Goal: Register for event/course

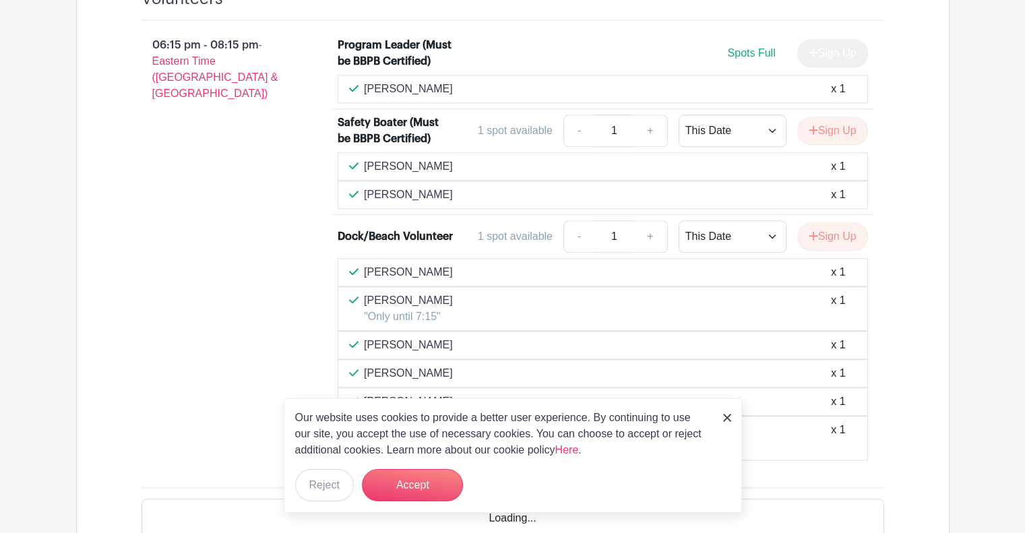
scroll to position [1484, 0]
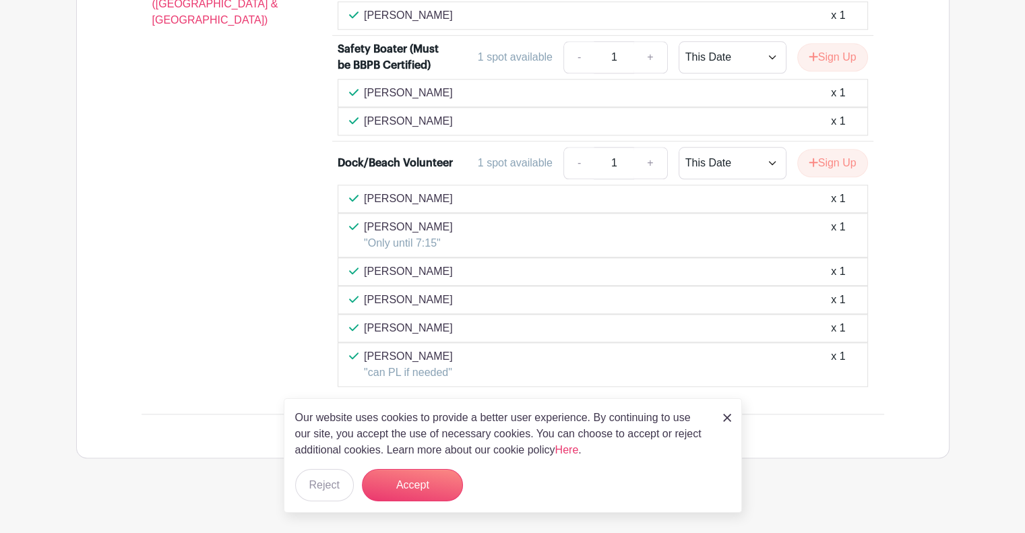
click at [727, 414] on link at bounding box center [727, 417] width 8 height 16
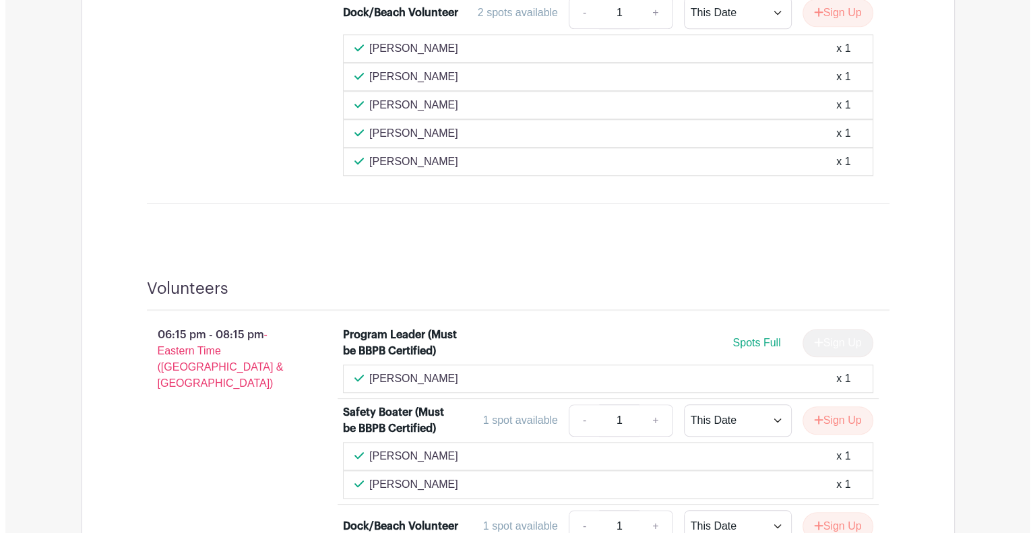
scroll to position [1282, 0]
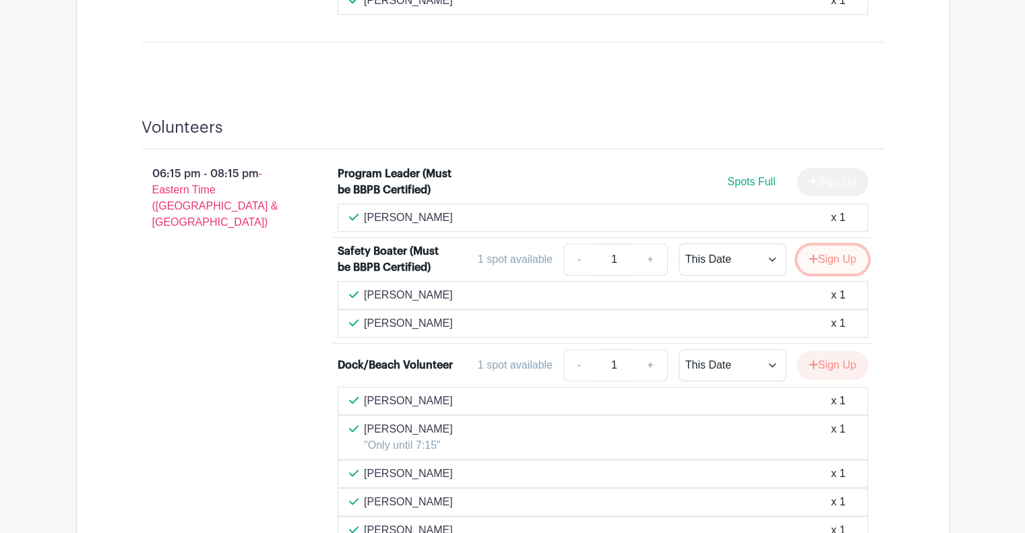
click at [824, 255] on button "Sign Up" at bounding box center [832, 259] width 71 height 28
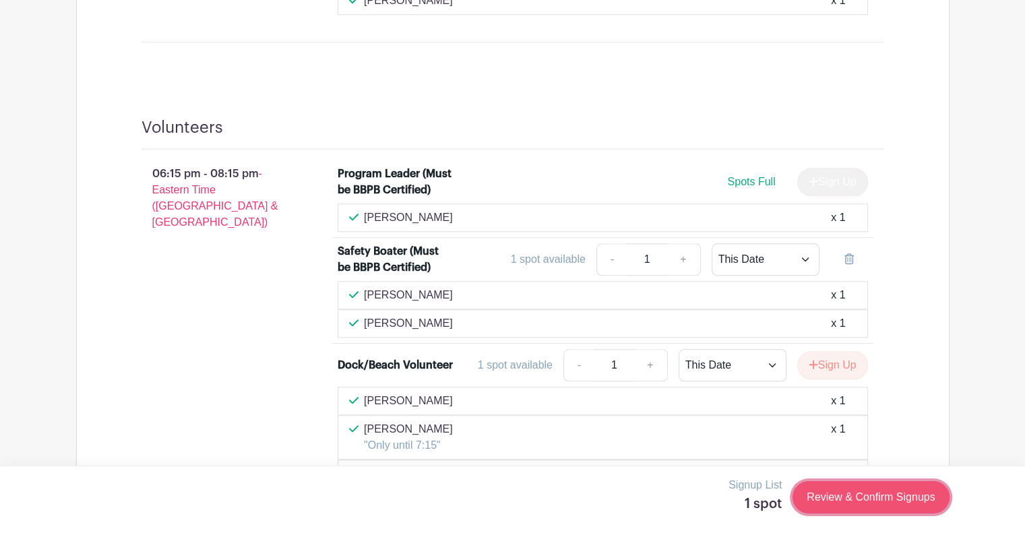
click at [901, 492] on link "Review & Confirm Signups" at bounding box center [870, 497] width 156 height 32
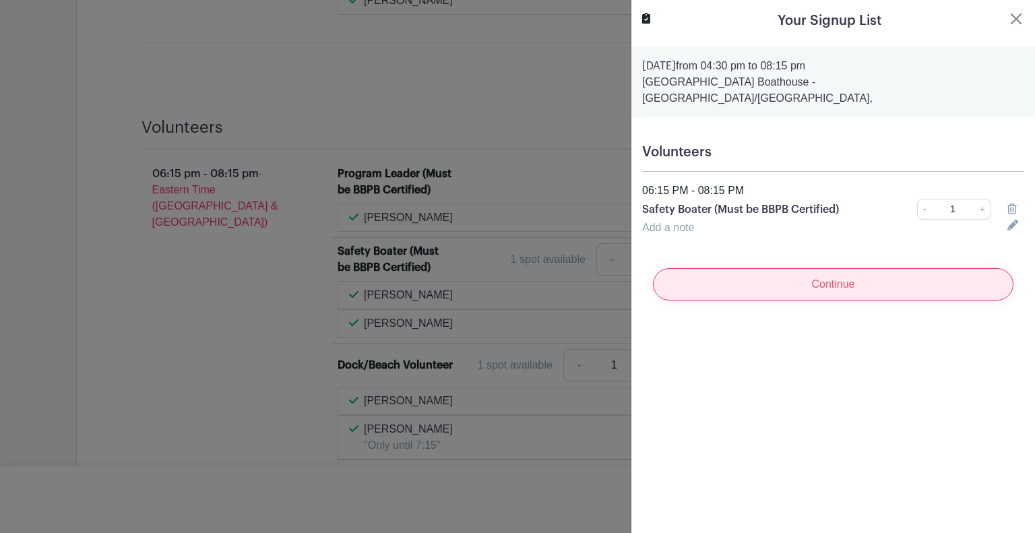
click at [823, 277] on input "Continue" at bounding box center [833, 284] width 360 height 32
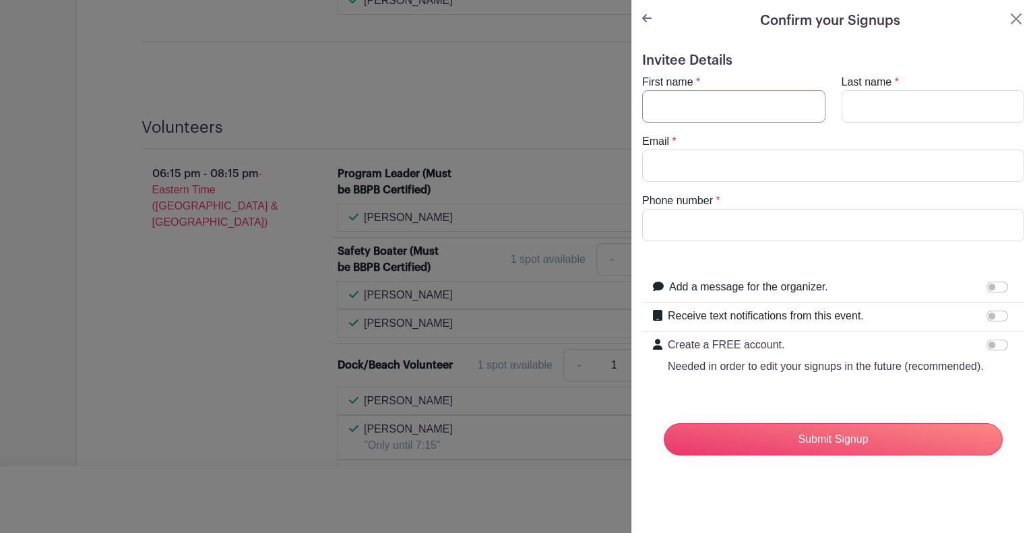
click at [725, 115] on input "First name" at bounding box center [733, 106] width 183 height 32
type input "Dylan"
type input "Malburg"
type input "d"
type input "e"
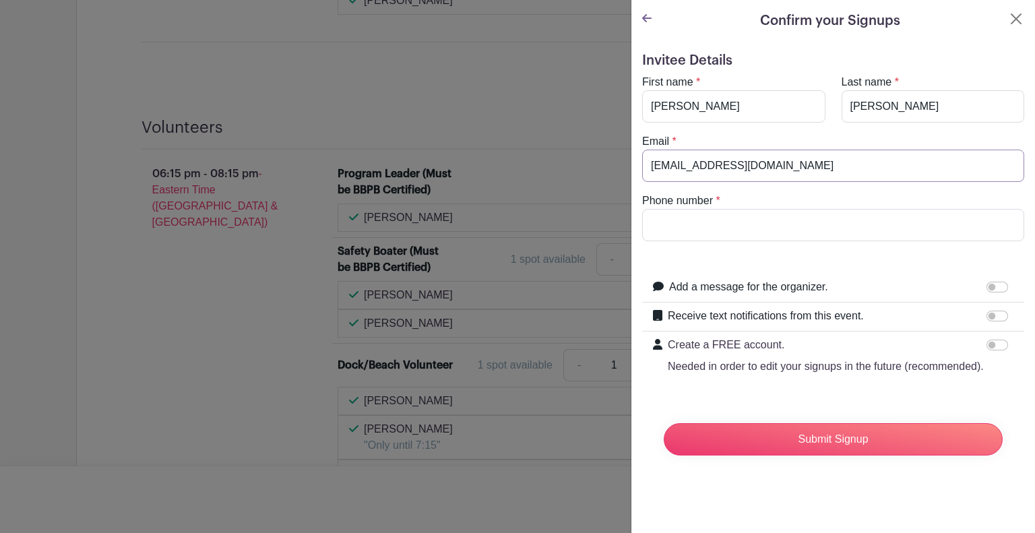
type input "dylanmalburg@gmail.com"
type input "6164817184"
click at [901, 466] on div "Submit Signup" at bounding box center [833, 439] width 360 height 54
click at [901, 455] on input "Submit Signup" at bounding box center [832, 439] width 339 height 32
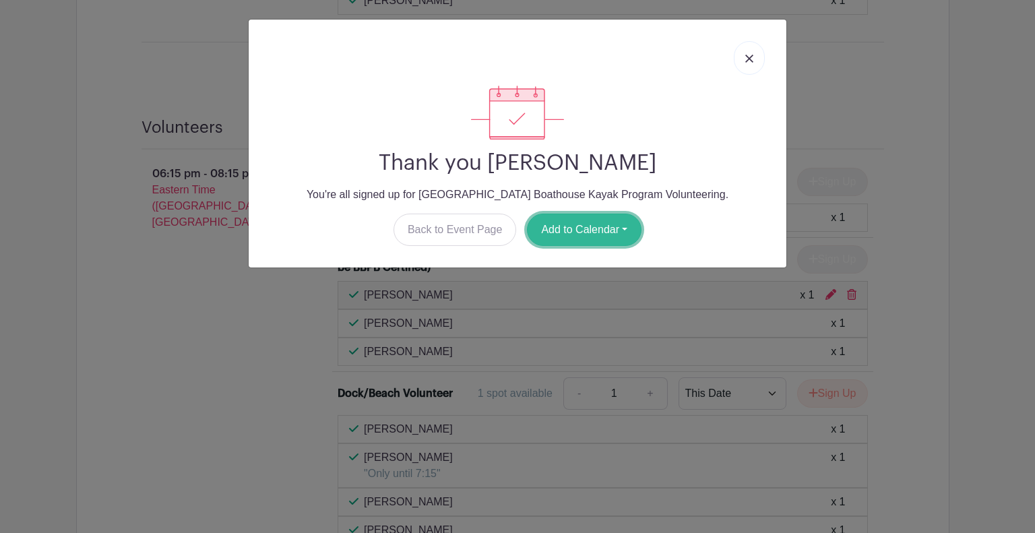
click at [608, 228] on button "Add to Calendar" at bounding box center [584, 230] width 115 height 32
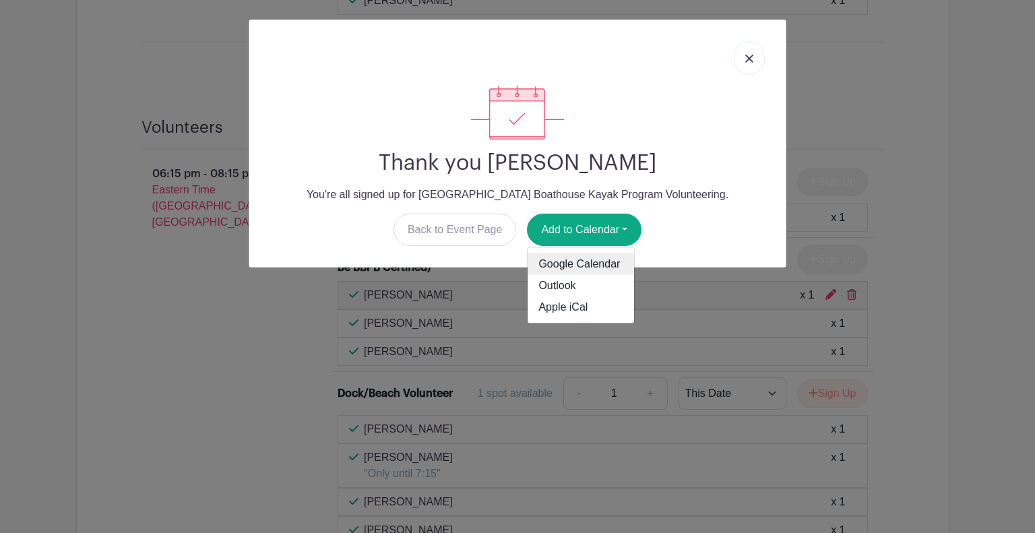
click at [606, 262] on link "Google Calendar" at bounding box center [580, 264] width 106 height 22
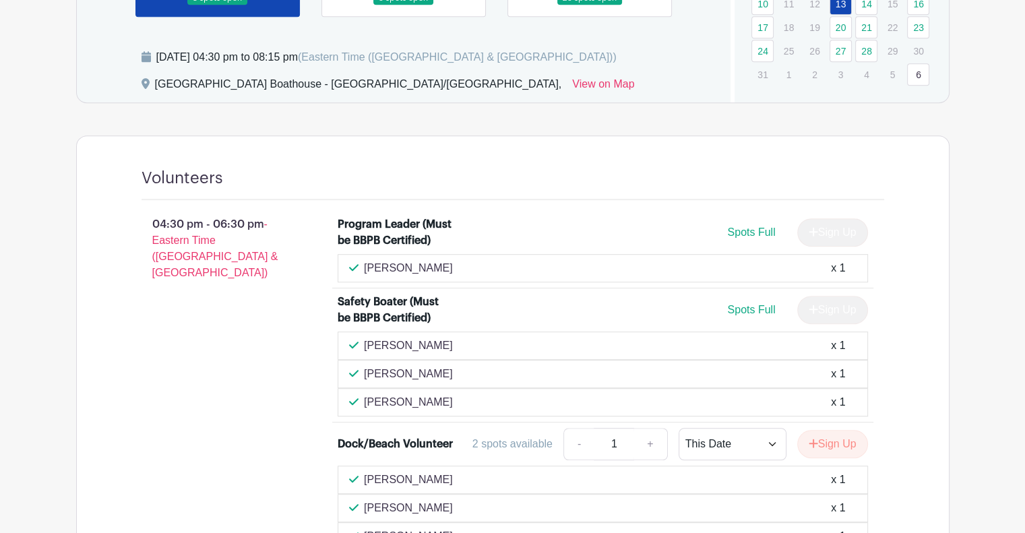
scroll to position [472, 0]
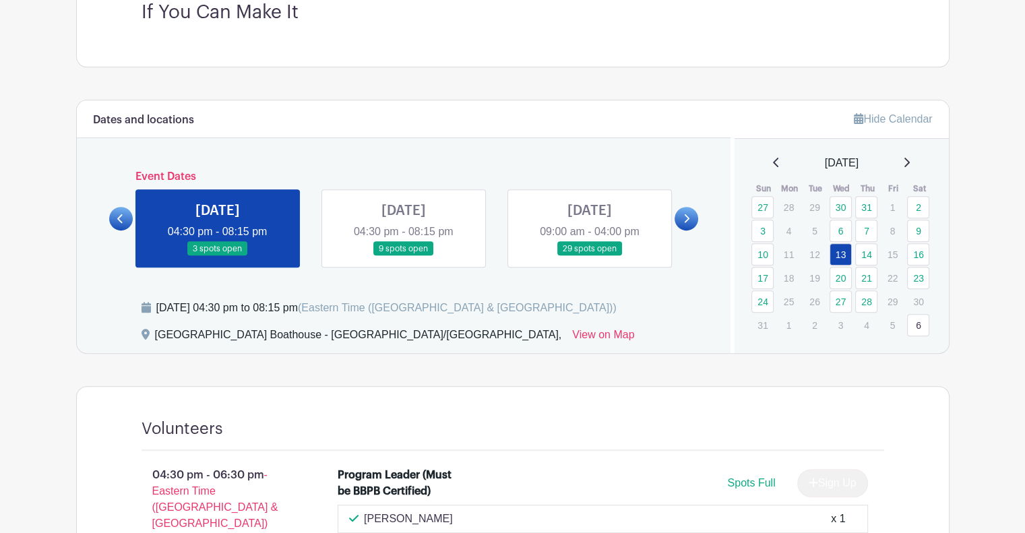
click at [403, 256] on link at bounding box center [403, 256] width 0 height 0
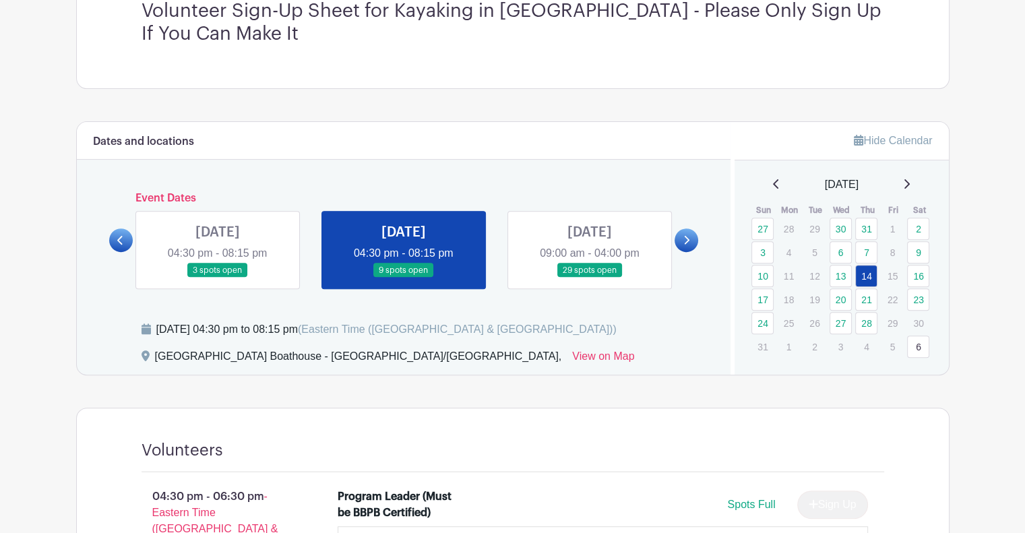
scroll to position [449, 0]
